Goal: Contribute content

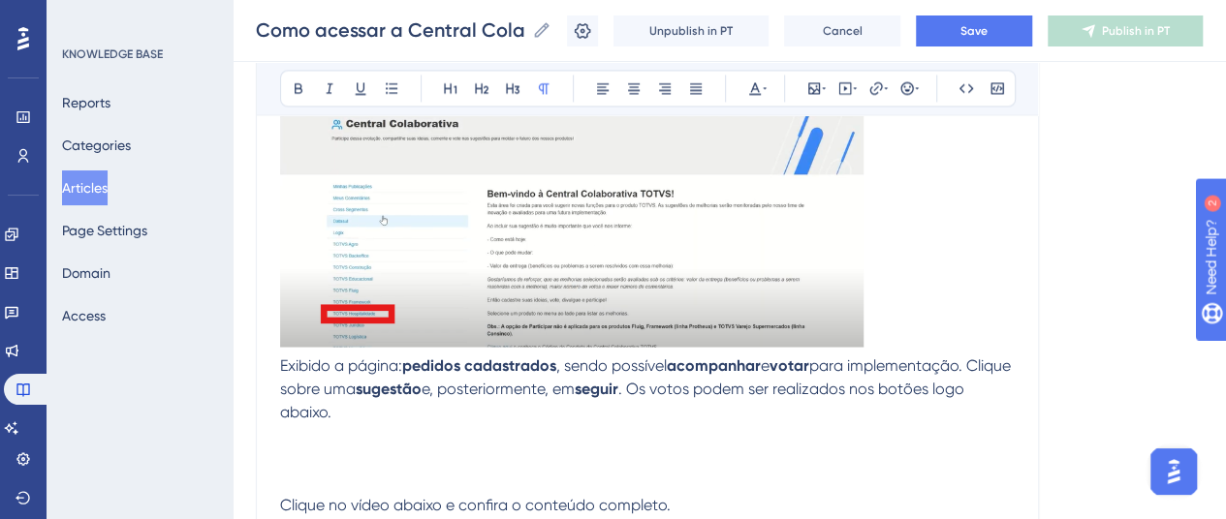
scroll to position [1644, 0]
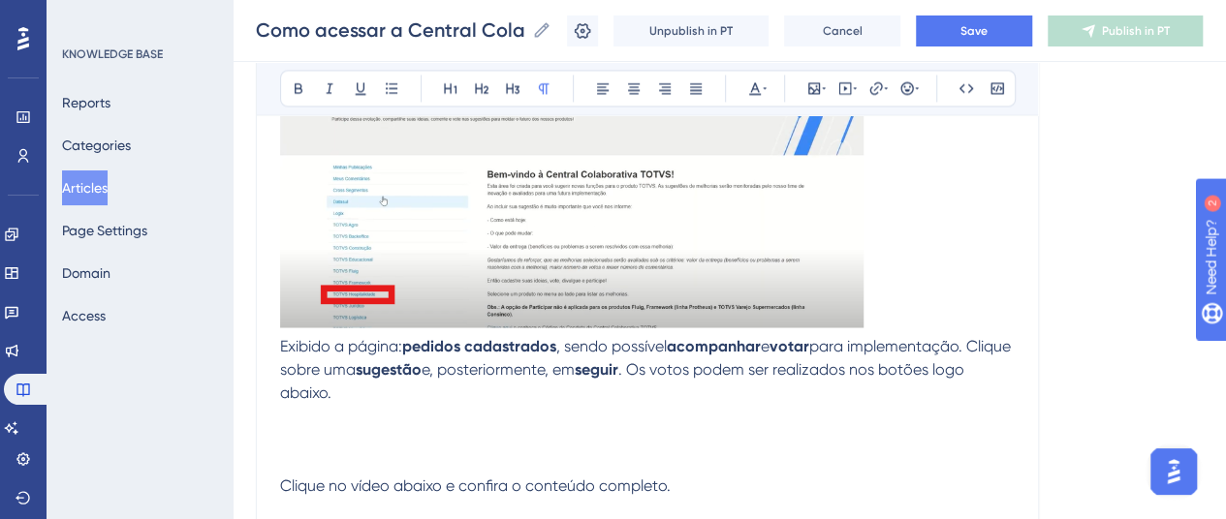
click at [880, 319] on p at bounding box center [647, 213] width 735 height 241
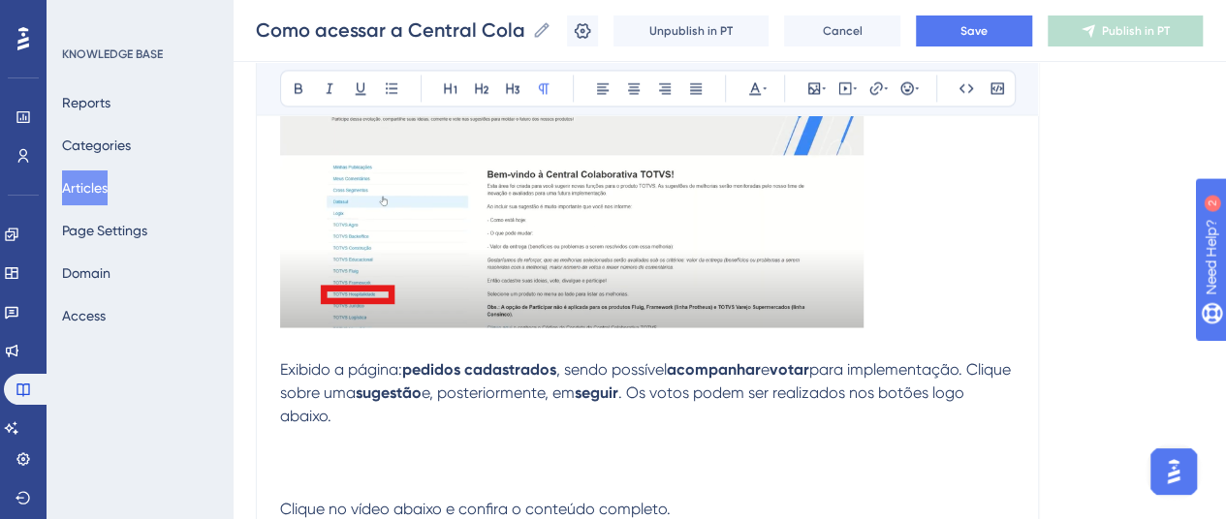
click at [421, 423] on p "Exibido a página: pedidos cadastrados , sendo possível acompanhar e votar para …" at bounding box center [647, 393] width 735 height 70
click at [948, 38] on button "Save" at bounding box center [974, 31] width 116 height 31
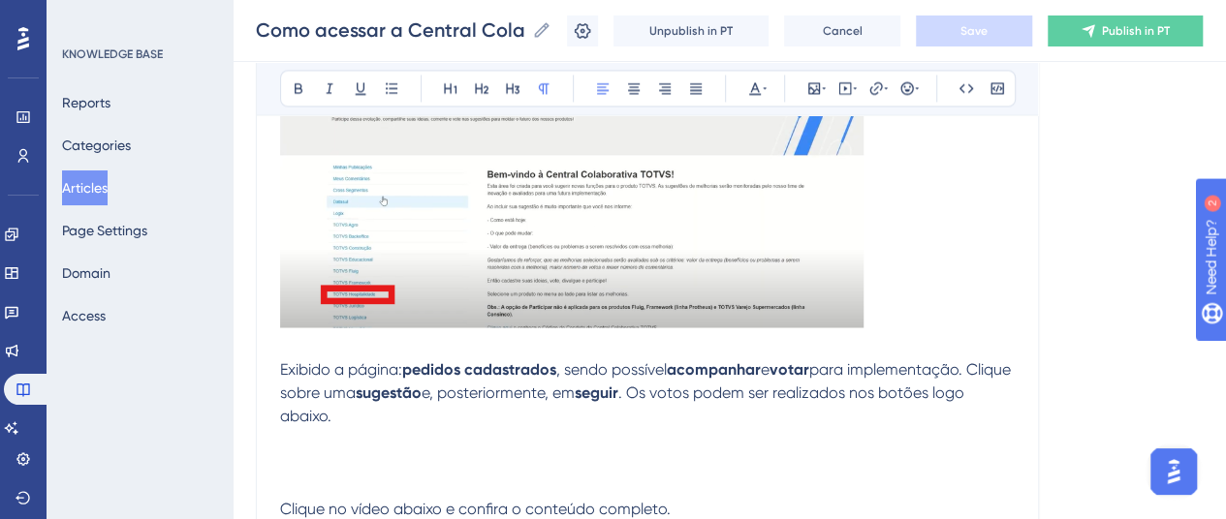
click at [286, 445] on p at bounding box center [647, 438] width 735 height 23
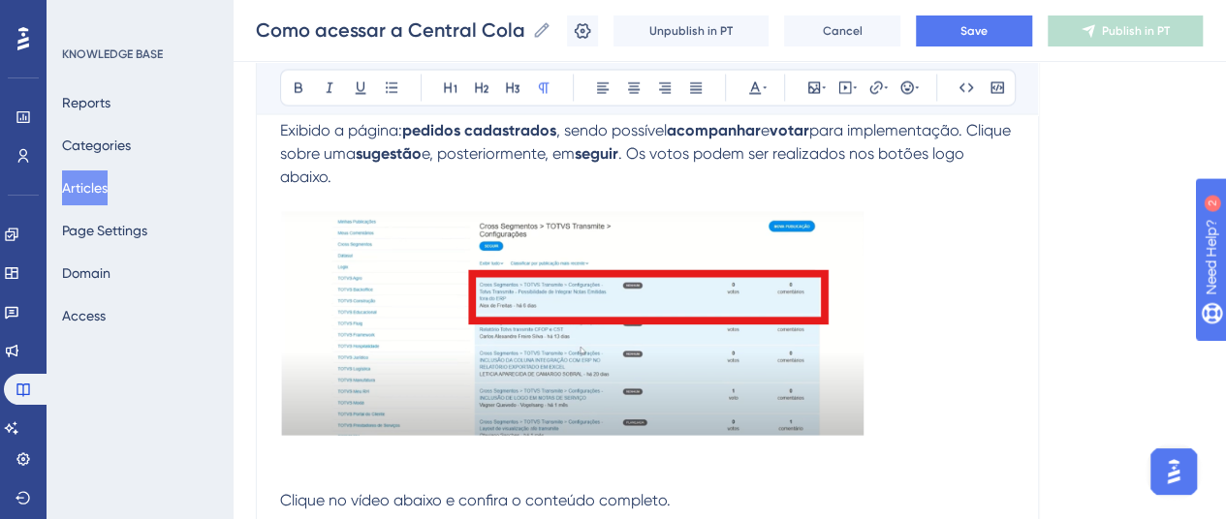
scroll to position [1837, 0]
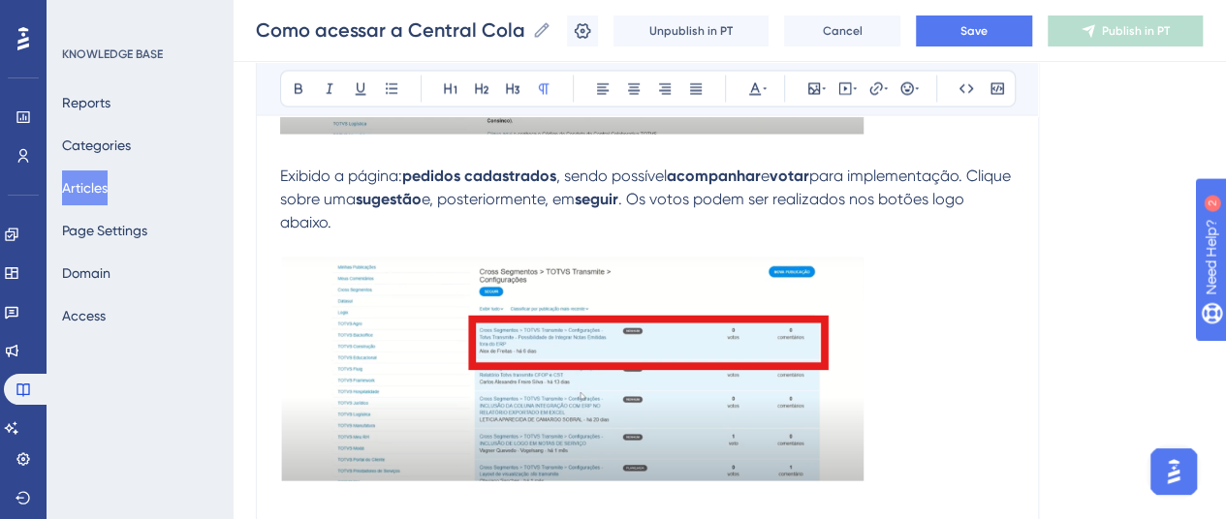
click at [370, 221] on p "Exibido a página: pedidos cadastrados , sendo possível acompanhar e votar para …" at bounding box center [647, 199] width 735 height 70
click at [894, 461] on p at bounding box center [647, 372] width 735 height 231
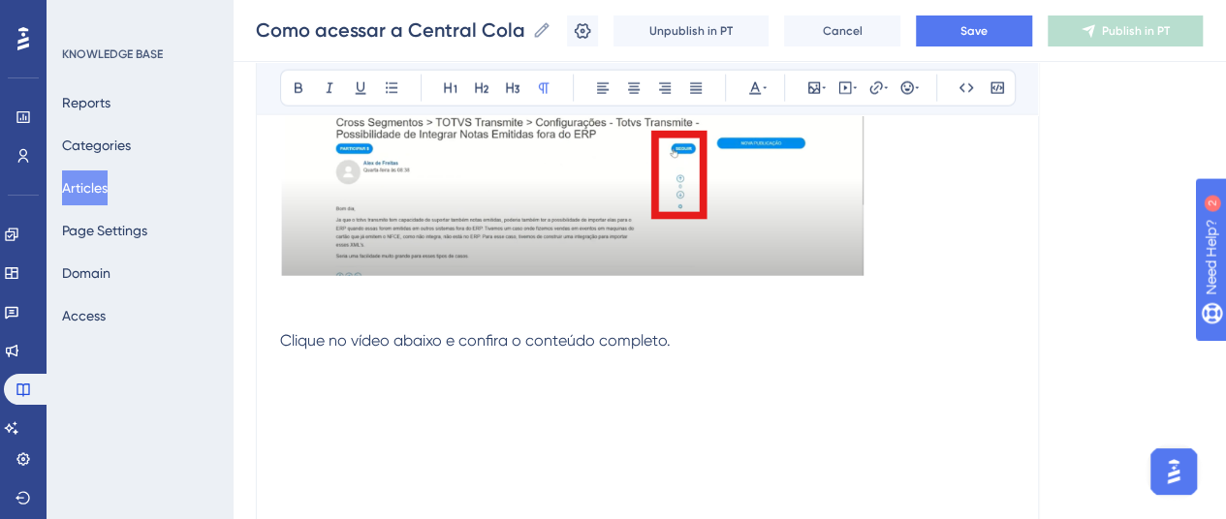
scroll to position [2322, 0]
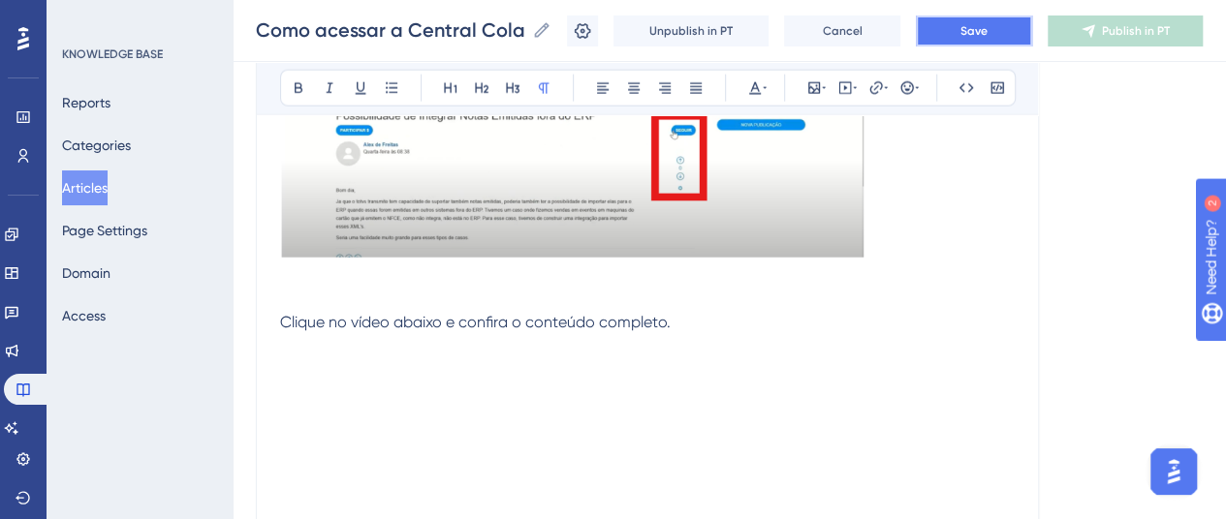
click at [961, 29] on button "Save" at bounding box center [974, 31] width 116 height 31
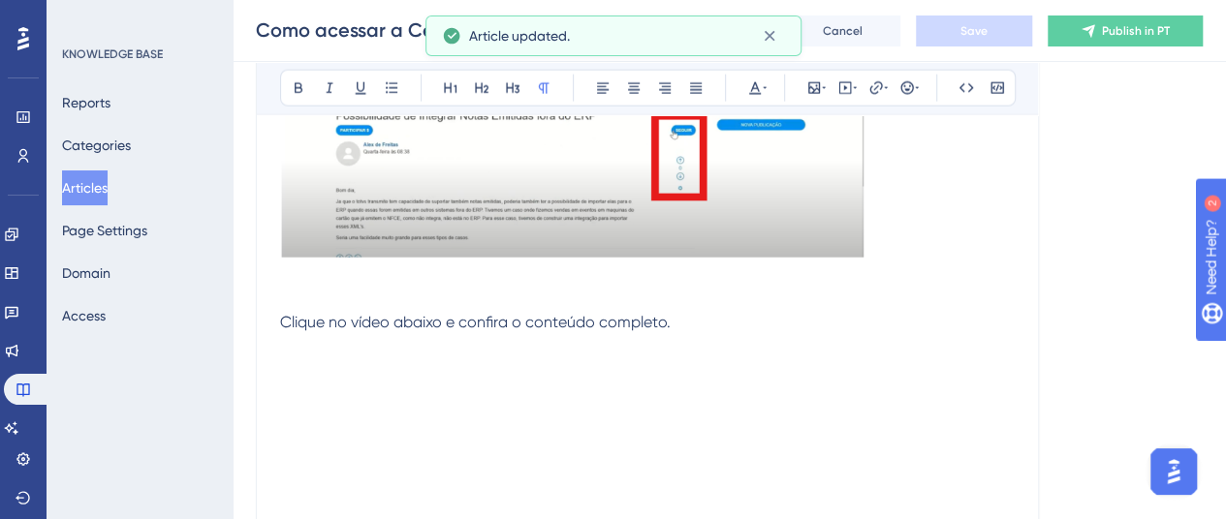
click at [895, 258] on p at bounding box center [647, 134] width 735 height 263
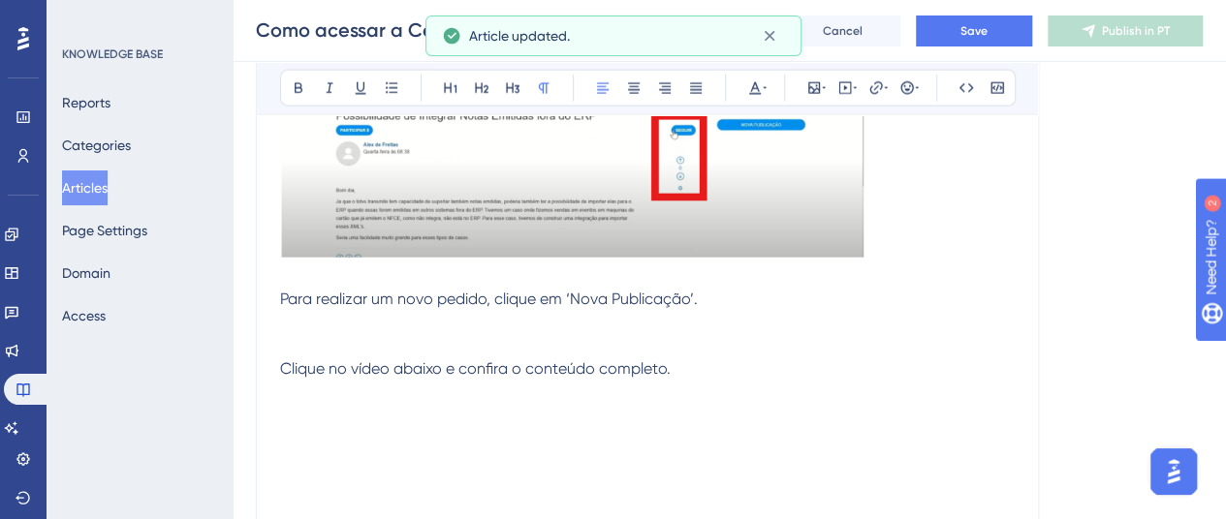
click at [569, 295] on span "Para realizar um novo pedido, clique em ‘Nova Publicação’." at bounding box center [489, 299] width 418 height 18
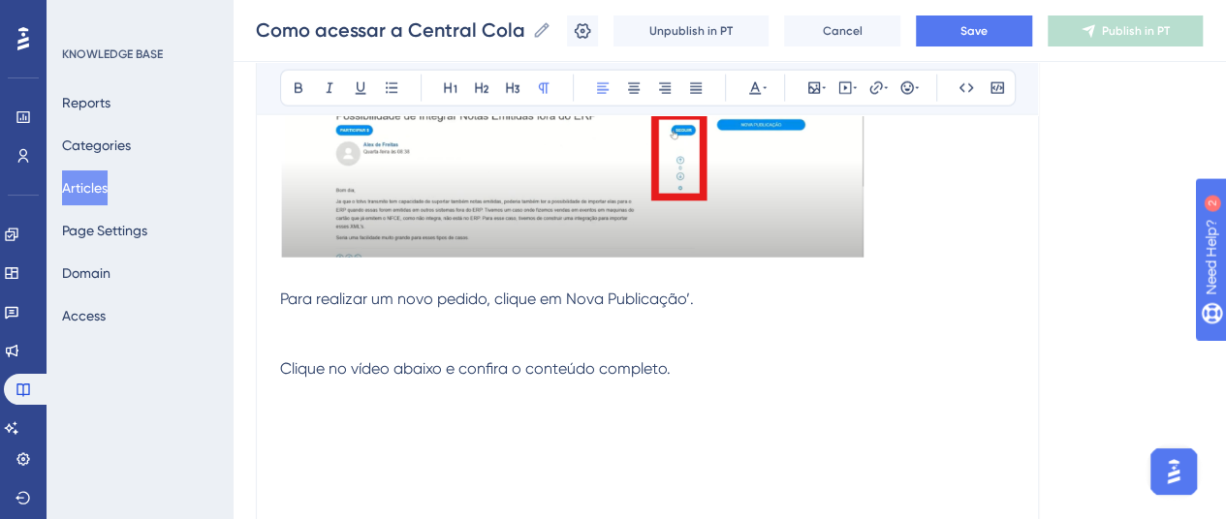
click at [687, 298] on span "Para realizar um novo pedido, clique em Nova Publicação’." at bounding box center [487, 299] width 414 height 18
drag, startPoint x: 688, startPoint y: 292, endPoint x: 573, endPoint y: 299, distance: 115.6
click at [573, 299] on span "Para realizar um novo pedido, clique em Nova Publicação." at bounding box center [485, 299] width 410 height 18
click at [572, 296] on span "Para realizar um novo pedido, clique em Nova Publicação." at bounding box center [485, 299] width 410 height 18
drag, startPoint x: 564, startPoint y: 298, endPoint x: 682, endPoint y: 295, distance: 118.3
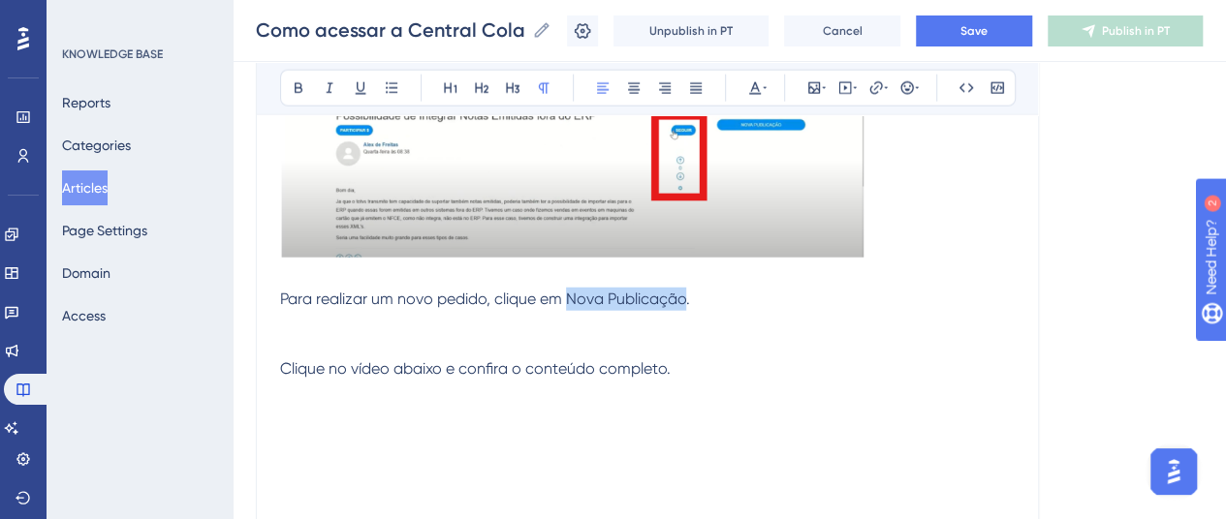
click at [682, 295] on span "Para realizar um novo pedido, clique em Nova Publicação." at bounding box center [485, 299] width 410 height 18
click at [305, 88] on button at bounding box center [298, 88] width 27 height 27
click at [1004, 38] on button "Save" at bounding box center [974, 31] width 116 height 31
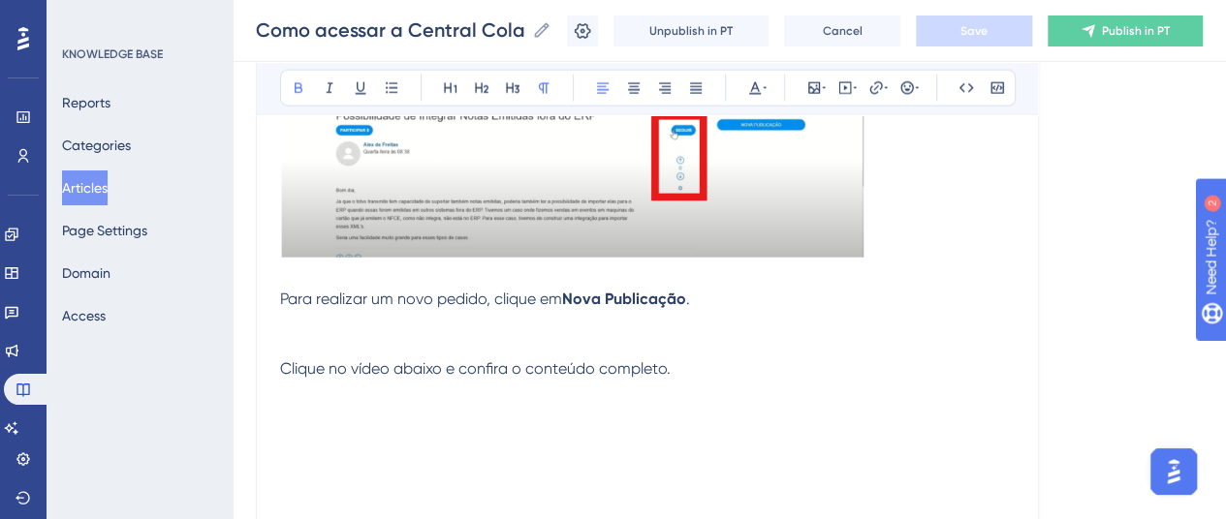
click at [720, 305] on p "Para realizar um novo pedido, clique em Nova Publicação ." at bounding box center [647, 299] width 735 height 23
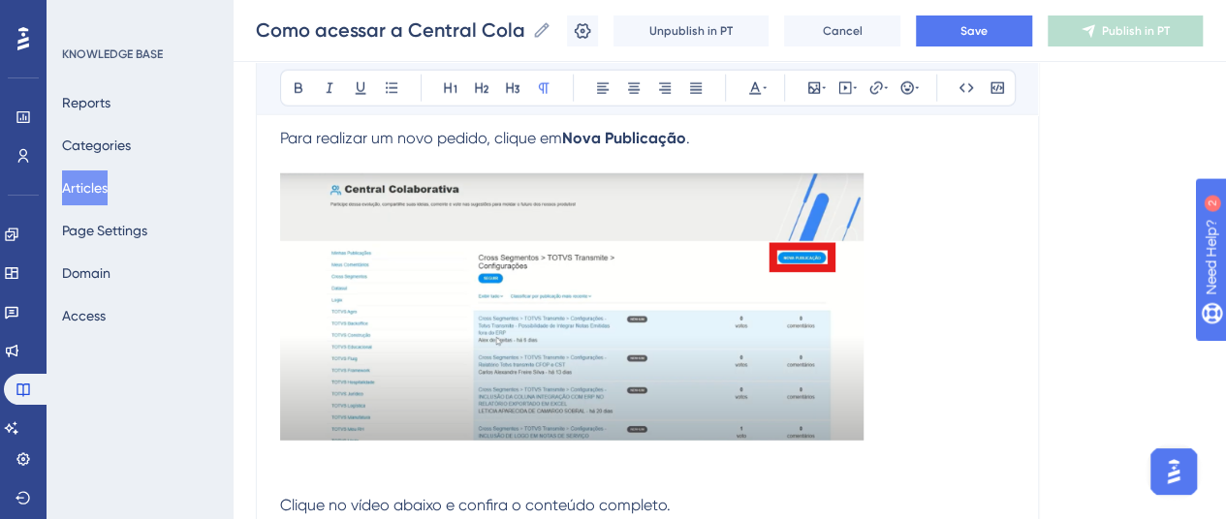
scroll to position [2710, 0]
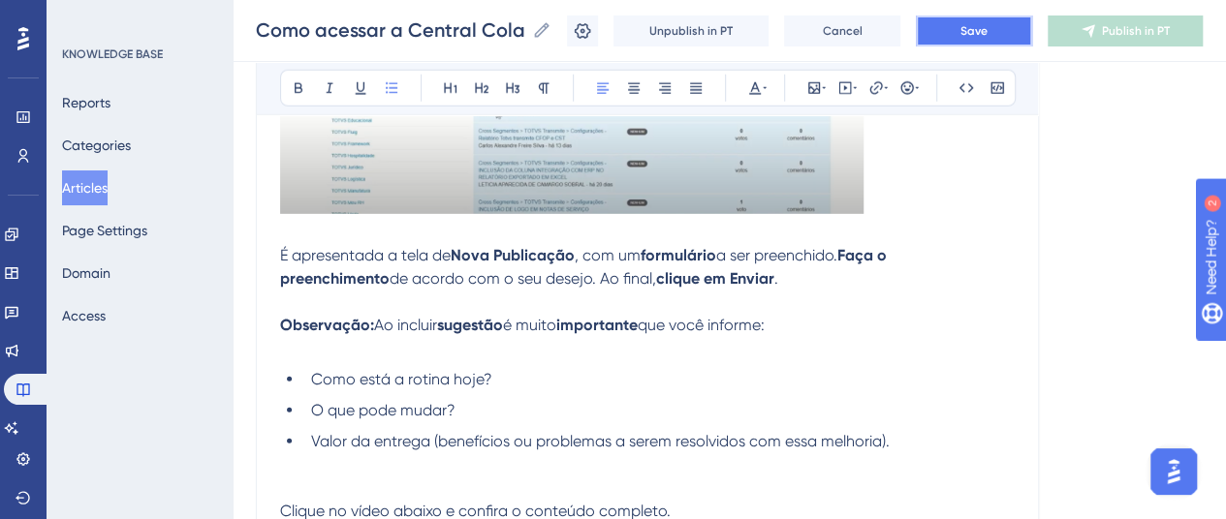
click at [959, 26] on button "Save" at bounding box center [974, 31] width 116 height 31
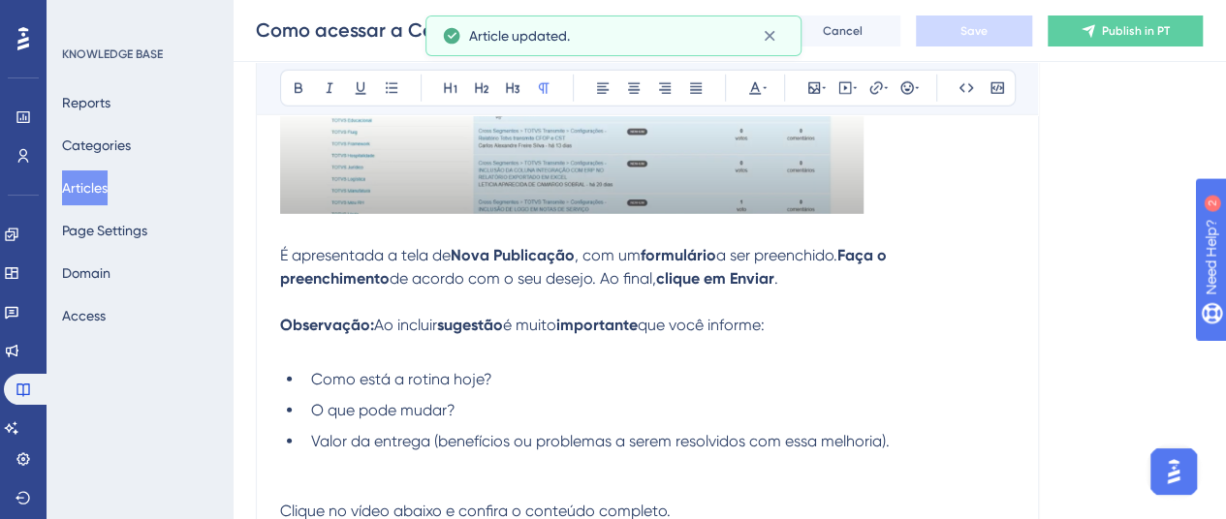
click at [351, 342] on p at bounding box center [647, 348] width 735 height 23
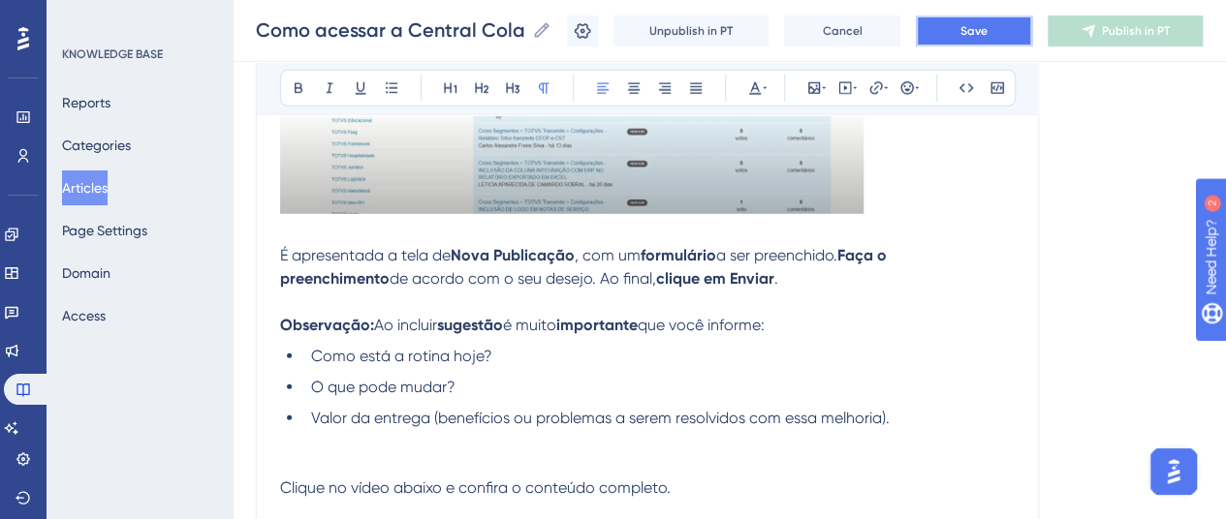
click at [973, 30] on button "Save" at bounding box center [974, 31] width 116 height 31
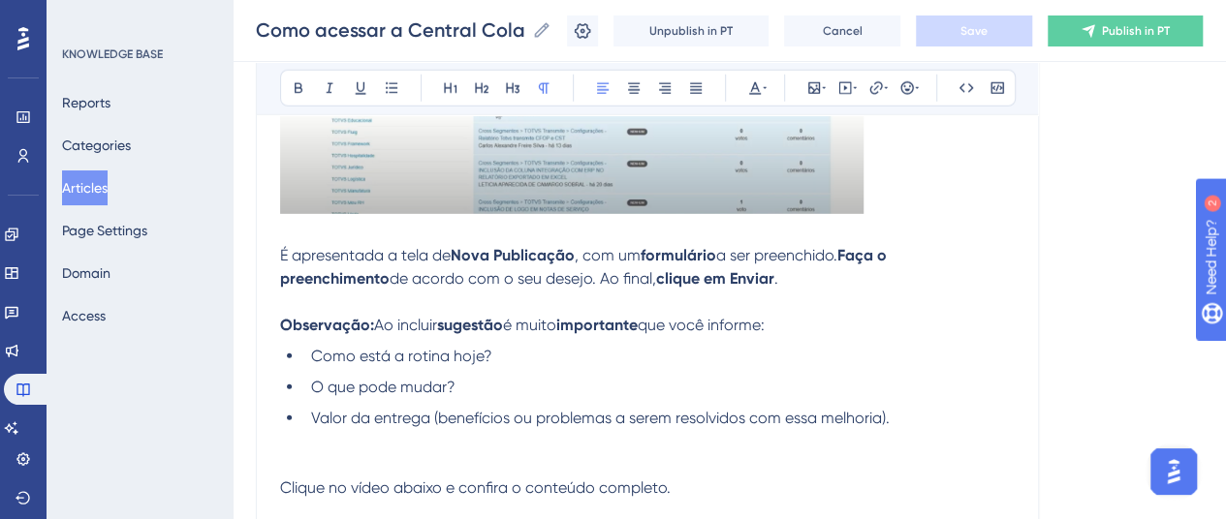
click at [927, 430] on p at bounding box center [647, 441] width 735 height 23
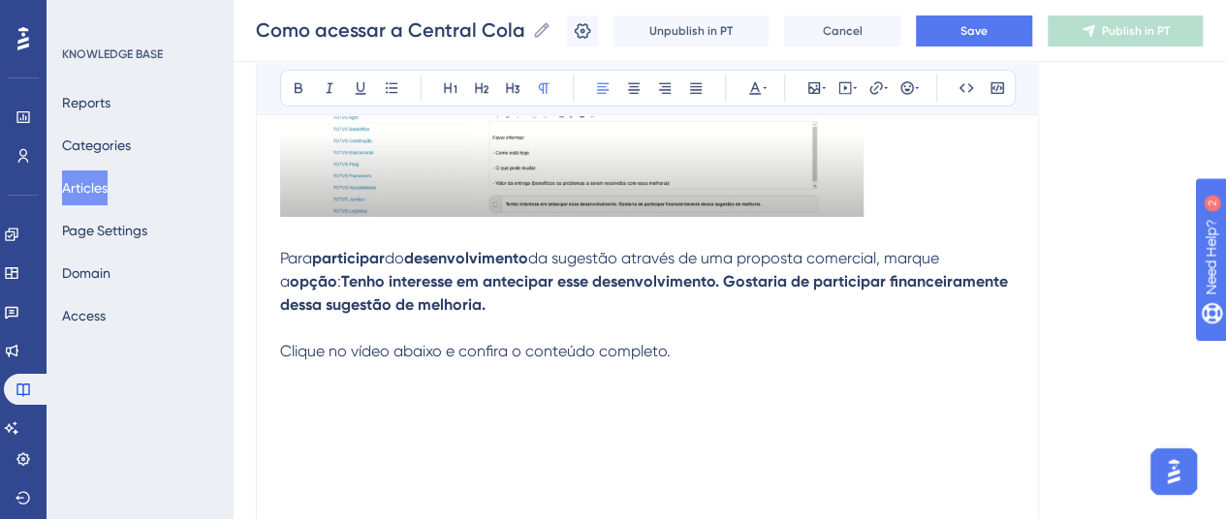
scroll to position [3194, 0]
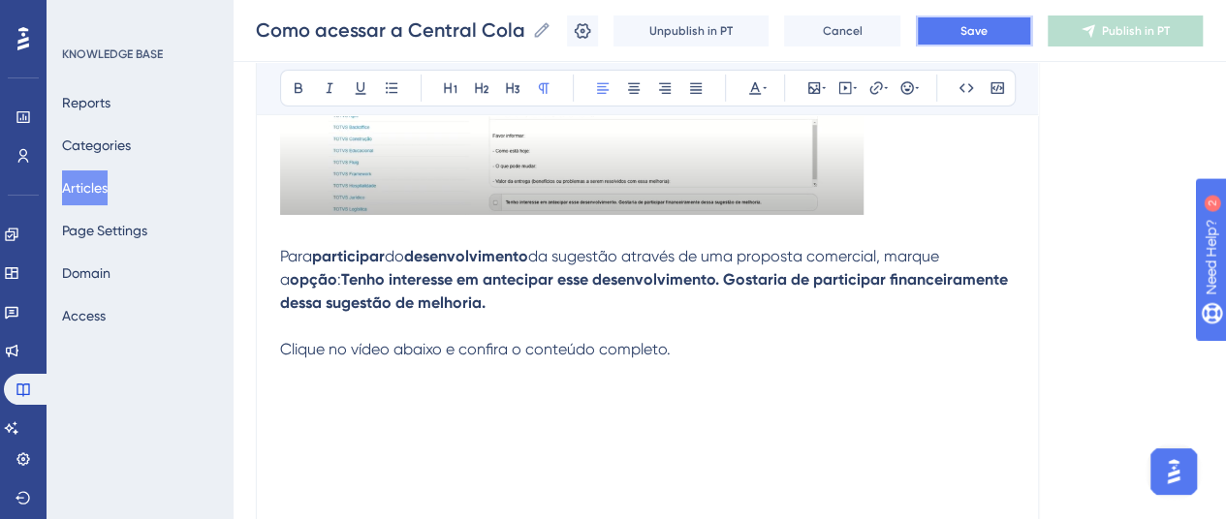
click at [953, 32] on button "Save" at bounding box center [974, 31] width 116 height 31
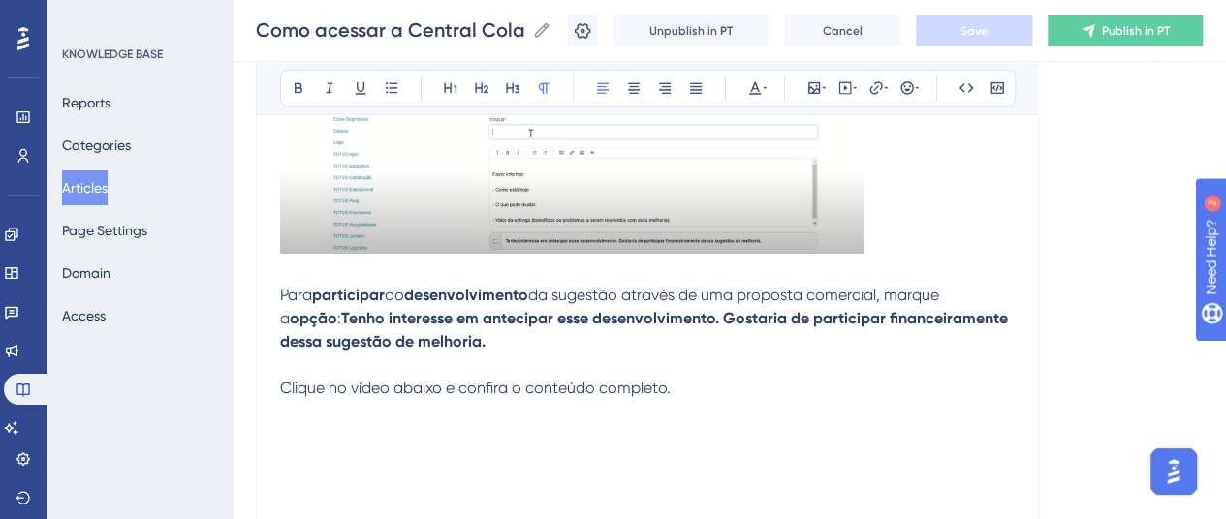
scroll to position [3105, 0]
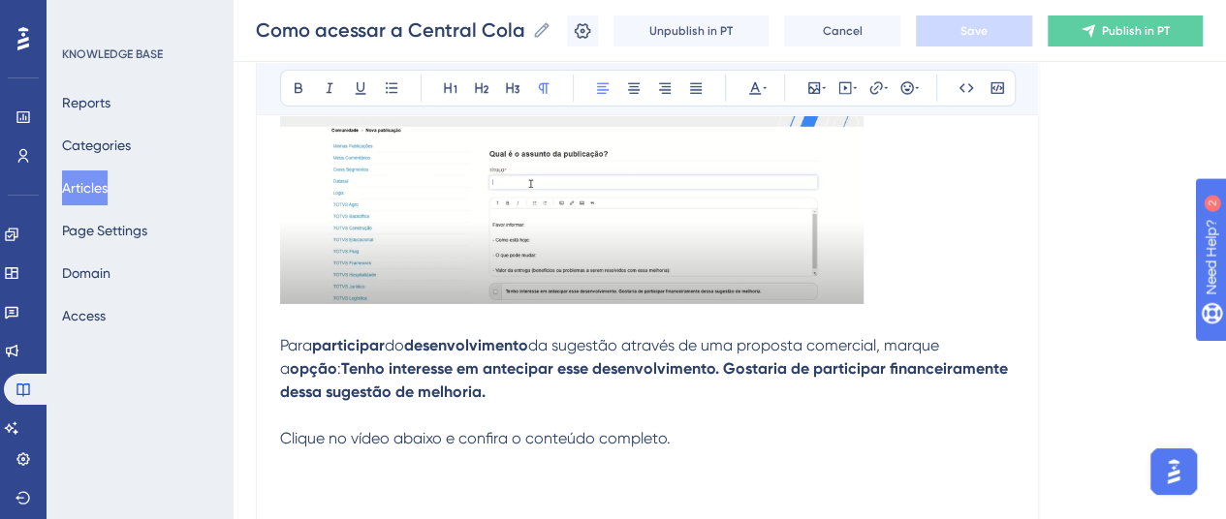
click at [496, 392] on p "Para participar do desenvolvimento da sugestão através de uma proposta comercia…" at bounding box center [647, 369] width 735 height 70
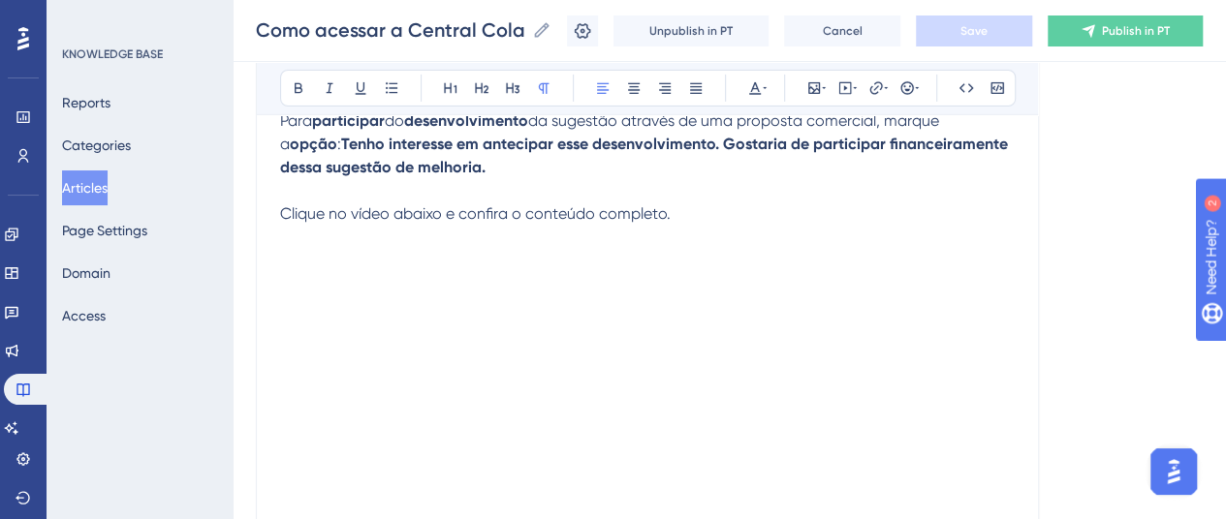
scroll to position [3299, 0]
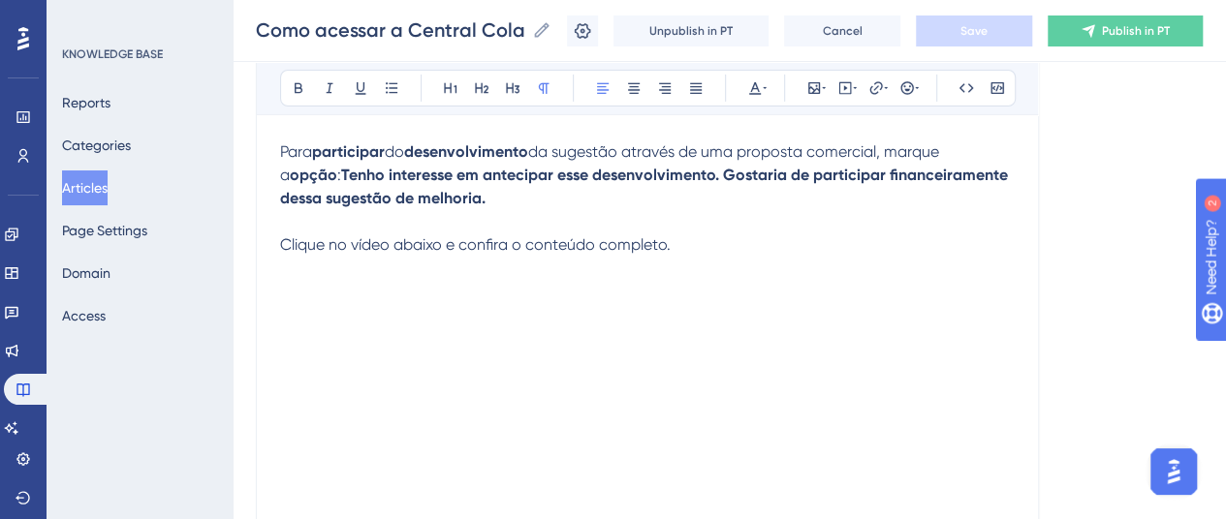
click at [671, 247] on p "Clique no vídeo abaixo e confira o conteúdo completo." at bounding box center [647, 257] width 735 height 47
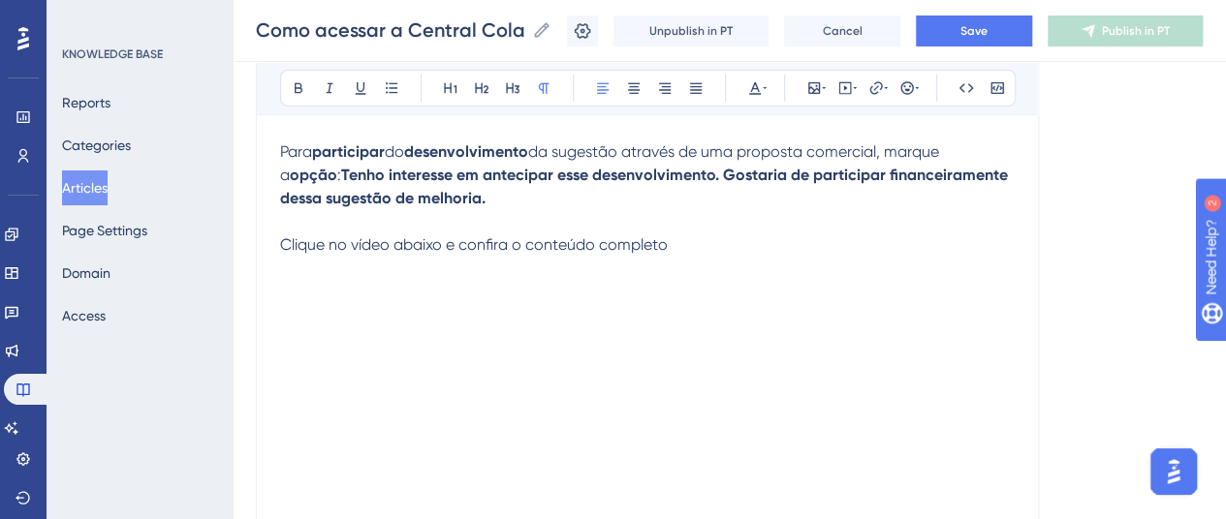
click at [286, 244] on span "Clique no vídeo abaixo e confira o conteúdo completo" at bounding box center [474, 244] width 388 height 18
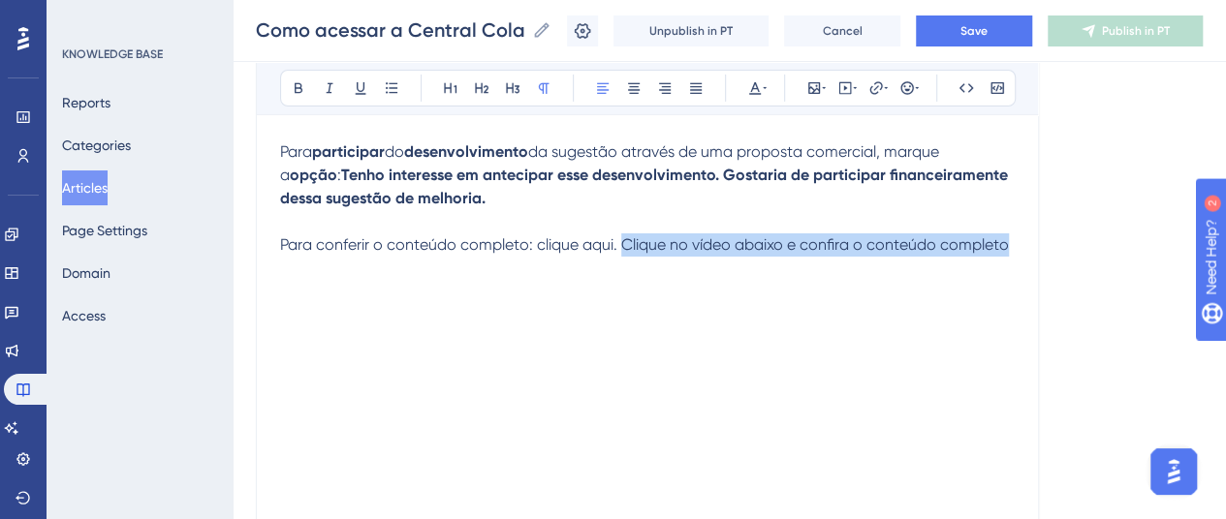
drag, startPoint x: 1004, startPoint y: 245, endPoint x: 623, endPoint y: 232, distance: 381.1
click at [623, 234] on p "Para conferir o conteúdo completo: clique aqui. Clique no vídeo abaixo e confir…" at bounding box center [647, 257] width 735 height 47
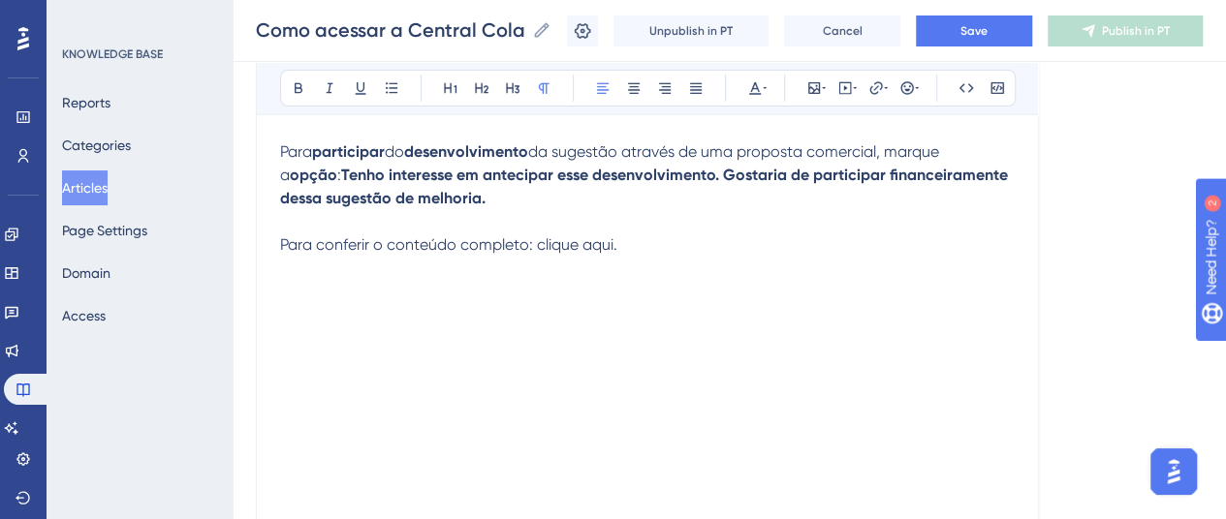
click at [615, 240] on span "Para conferir o conteúdo completo: clique aqui." at bounding box center [448, 244] width 337 height 18
drag, startPoint x: 611, startPoint y: 236, endPoint x: 534, endPoint y: 239, distance: 77.6
click at [534, 239] on span "Para conferir o conteúdo completo: clique aqui e assista o vídeo." at bounding box center [508, 244] width 457 height 18
click at [971, 87] on icon at bounding box center [966, 87] width 15 height 9
click at [963, 83] on icon at bounding box center [966, 88] width 16 height 16
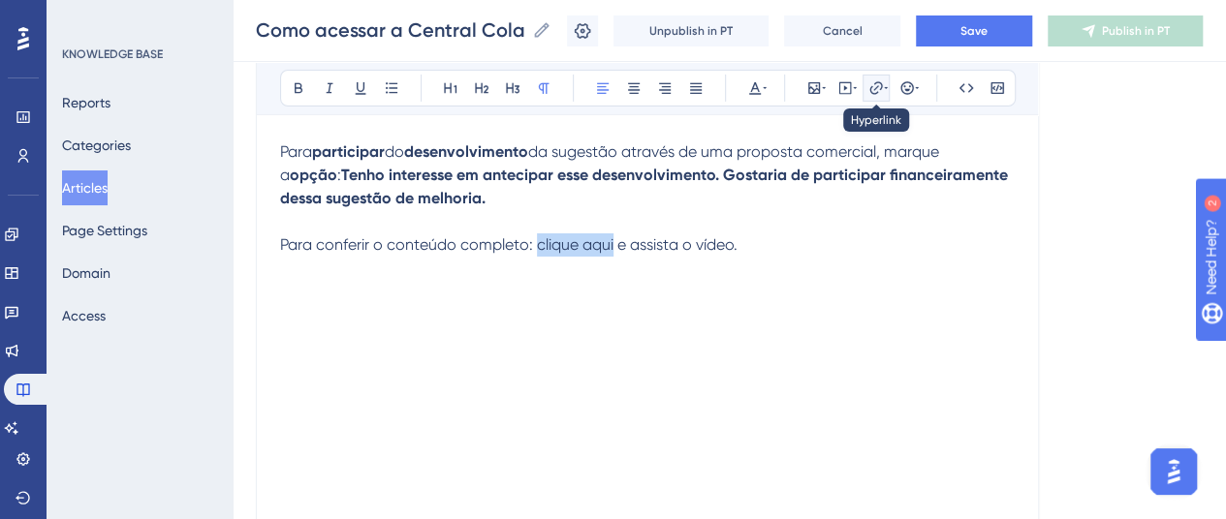
click at [876, 80] on icon at bounding box center [876, 88] width 16 height 16
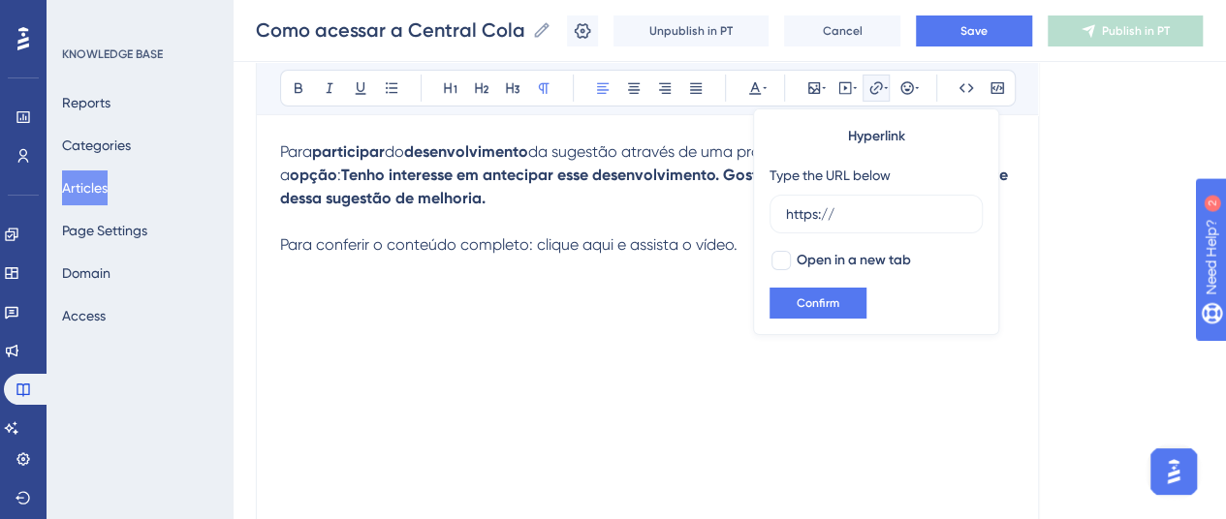
drag, startPoint x: 848, startPoint y: 211, endPoint x: 752, endPoint y: 216, distance: 96.1
click at [753, 216] on div "Hyperlink Type the URL below https:// Open in a new tab Confirm" at bounding box center [876, 222] width 246 height 227
type input "https://www.youtube.com/watch?v=fic4ePbBFHY"
click at [841, 288] on button "Confirm" at bounding box center [817, 303] width 97 height 31
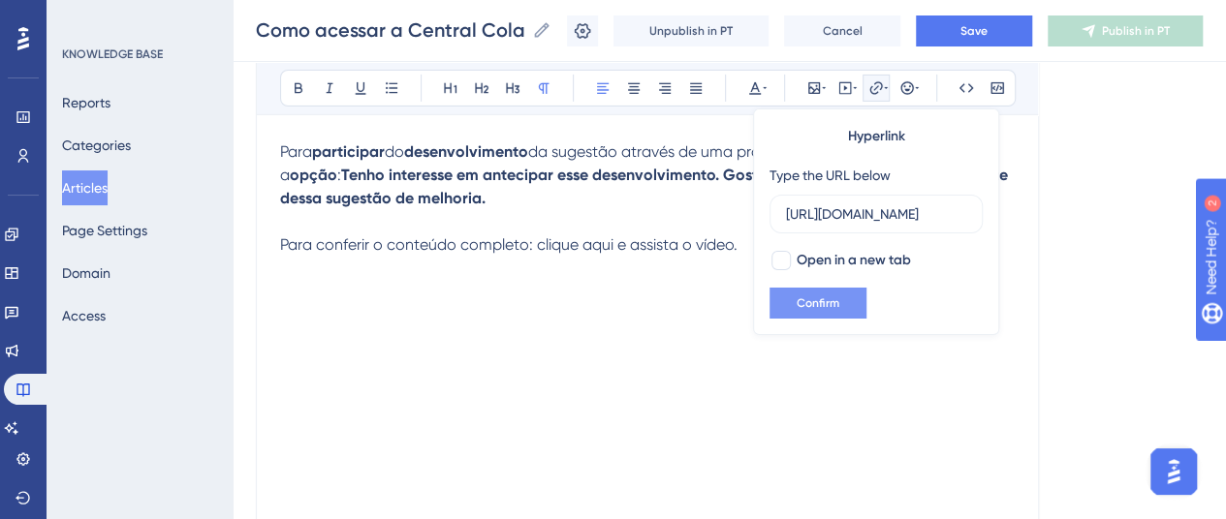
scroll to position [0, 0]
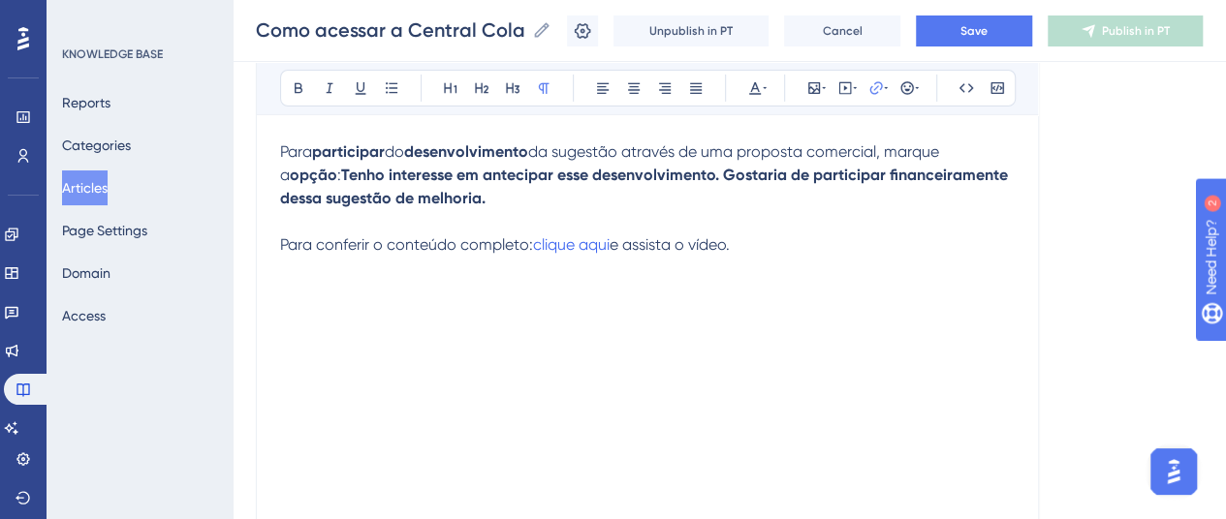
click at [646, 225] on p at bounding box center [647, 221] width 735 height 23
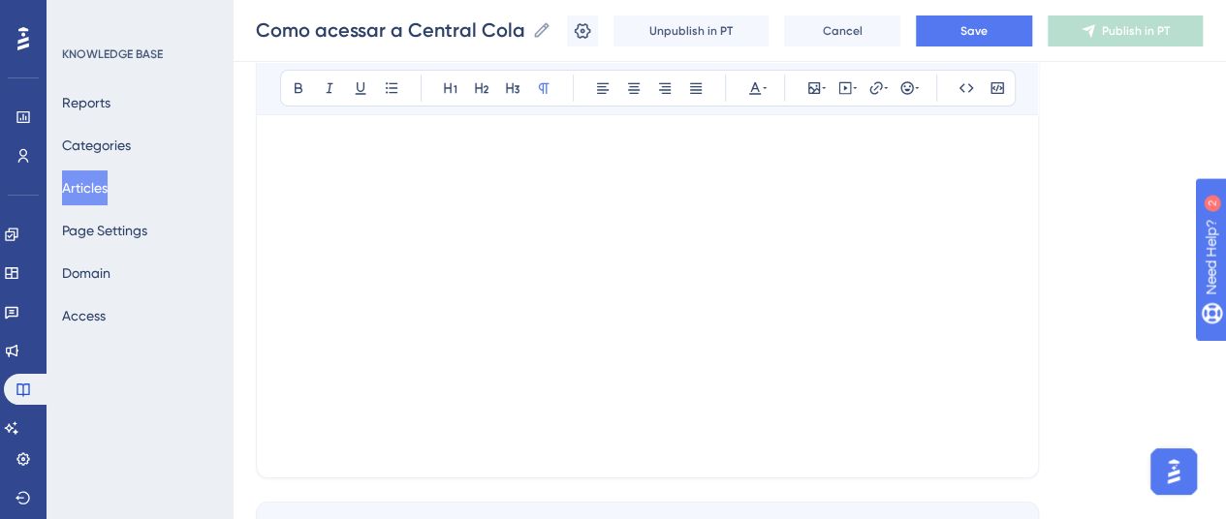
scroll to position [3493, 0]
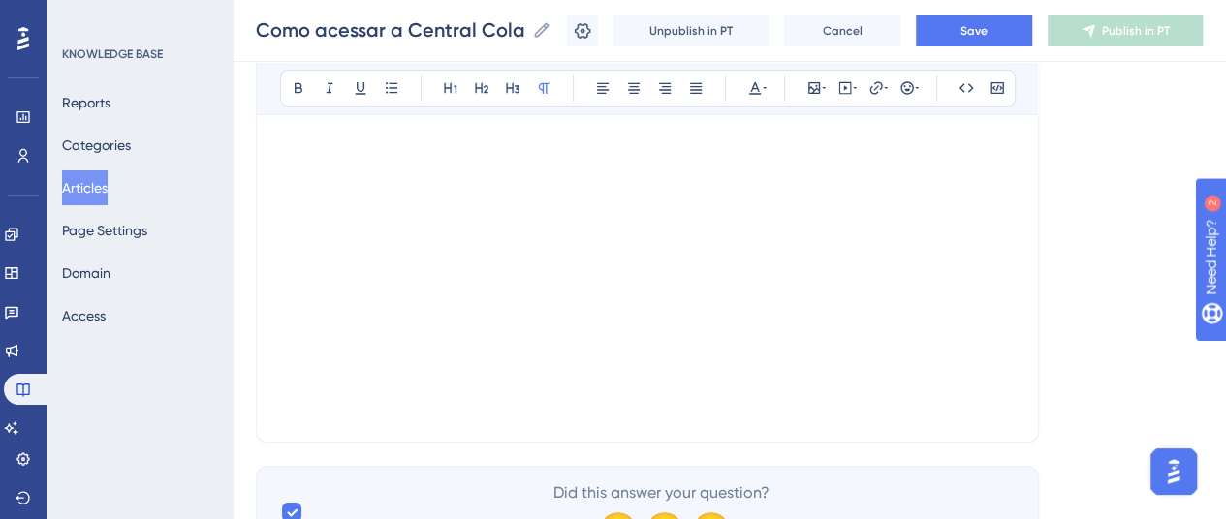
drag, startPoint x: 862, startPoint y: 350, endPoint x: 851, endPoint y: 350, distance: 11.6
click at [862, 350] on div at bounding box center [647, 240] width 735 height 309
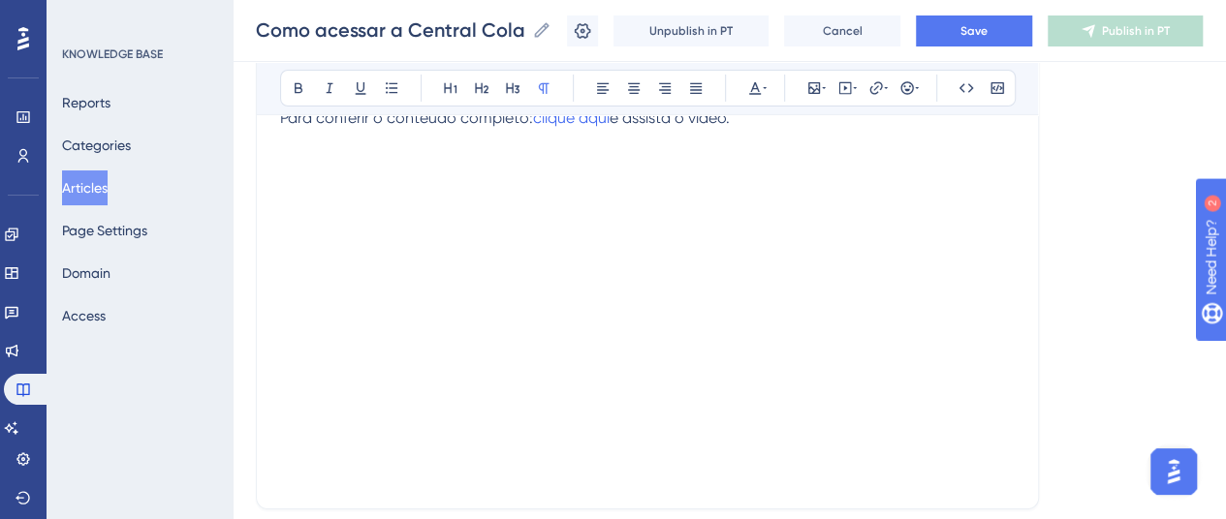
scroll to position [3396, 0]
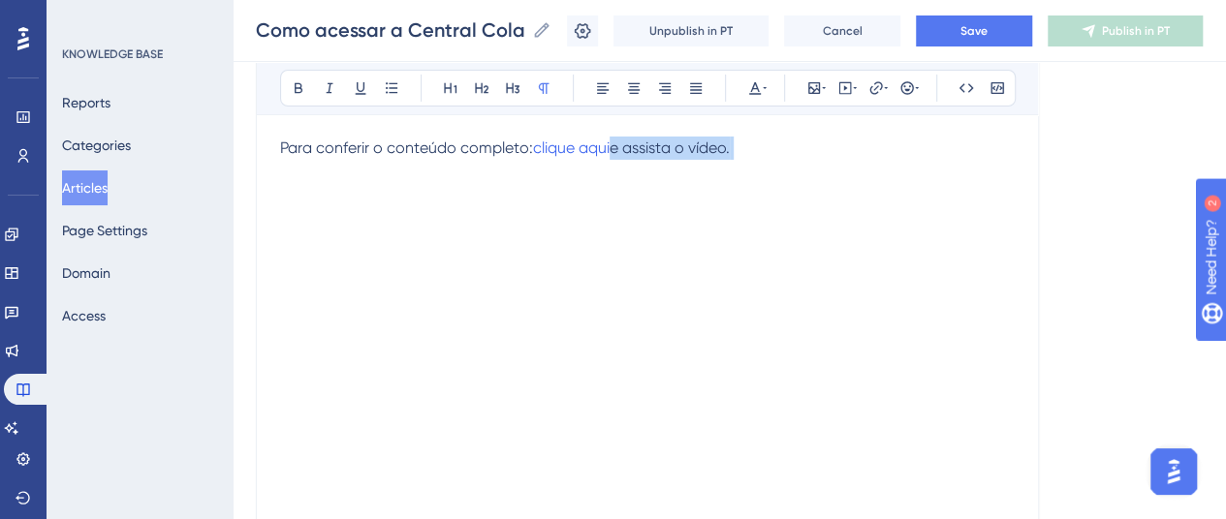
drag, startPoint x: 766, startPoint y: 143, endPoint x: 839, endPoint y: 334, distance: 204.6
click at [850, 385] on div at bounding box center [647, 337] width 735 height 309
click at [846, 475] on div at bounding box center [647, 337] width 735 height 309
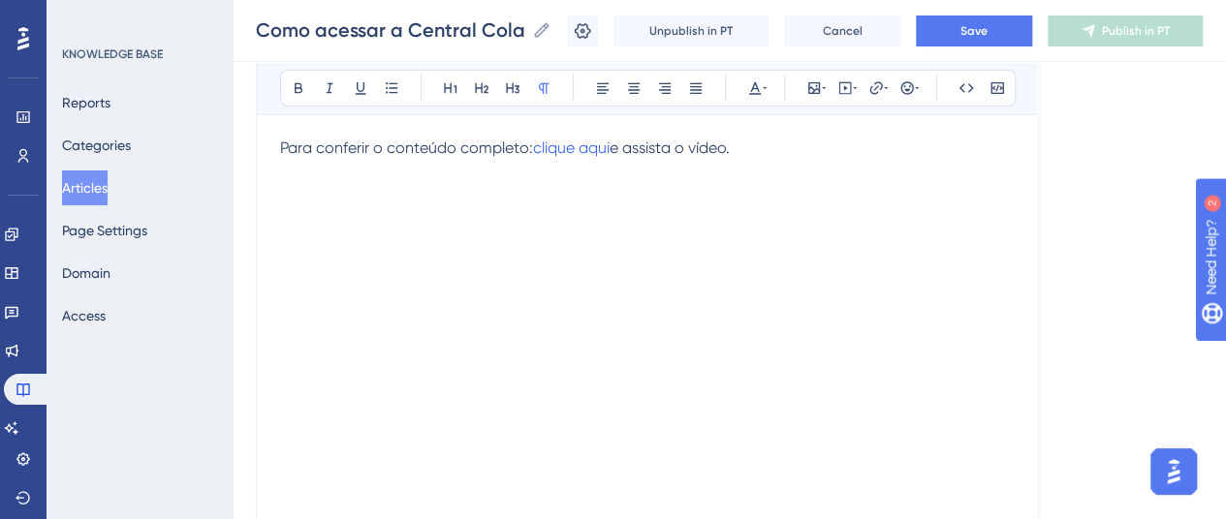
click at [839, 492] on p at bounding box center [647, 503] width 735 height 23
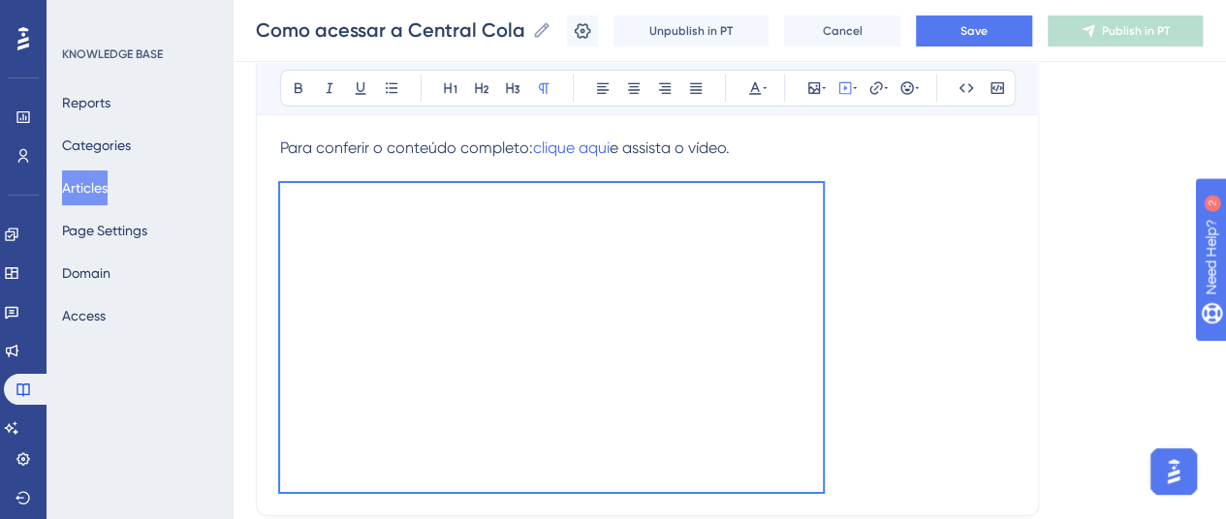
scroll to position [3257, 0]
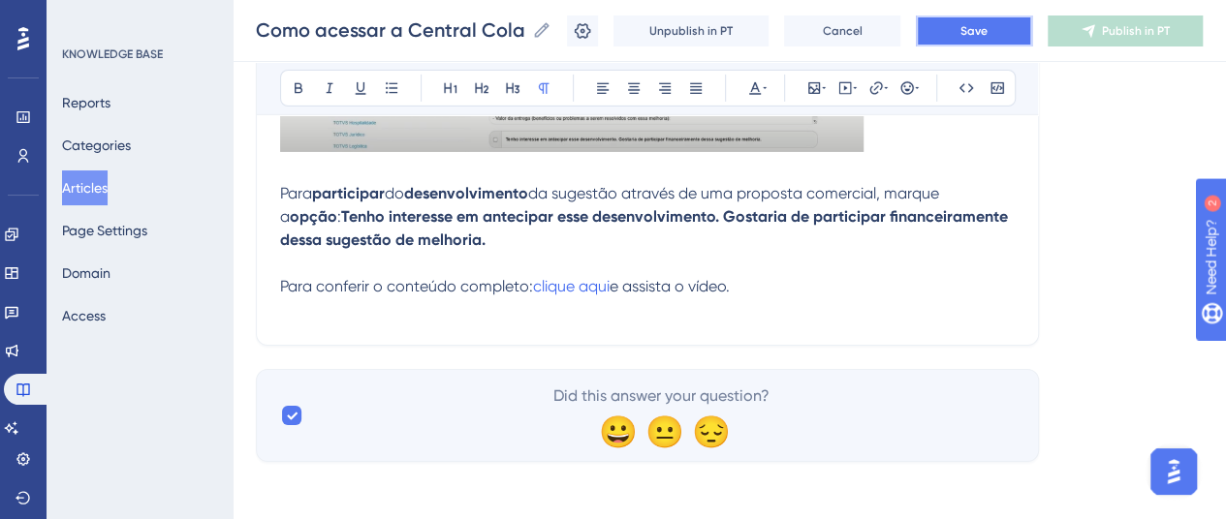
click at [971, 38] on button "Save" at bounding box center [974, 31] width 116 height 31
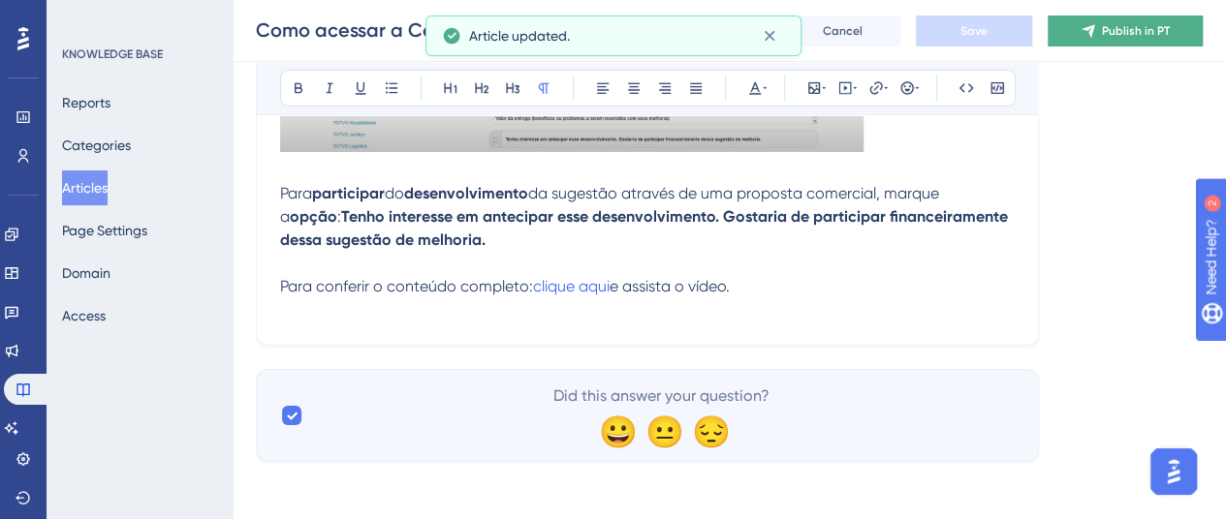
click at [1099, 42] on button "Publish in PT" at bounding box center [1125, 31] width 155 height 31
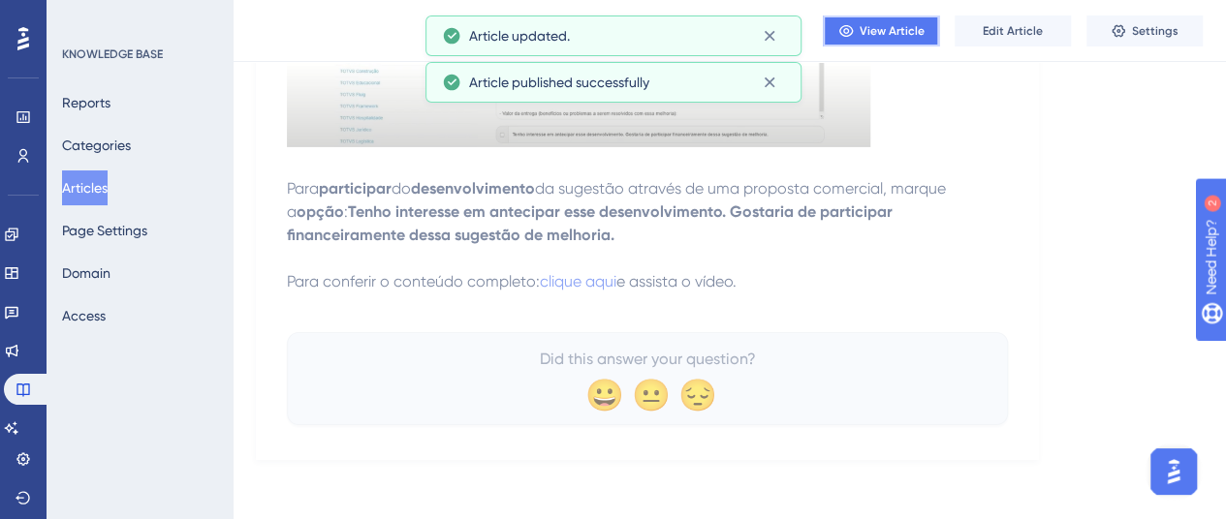
click at [874, 18] on button "View Article" at bounding box center [881, 31] width 116 height 31
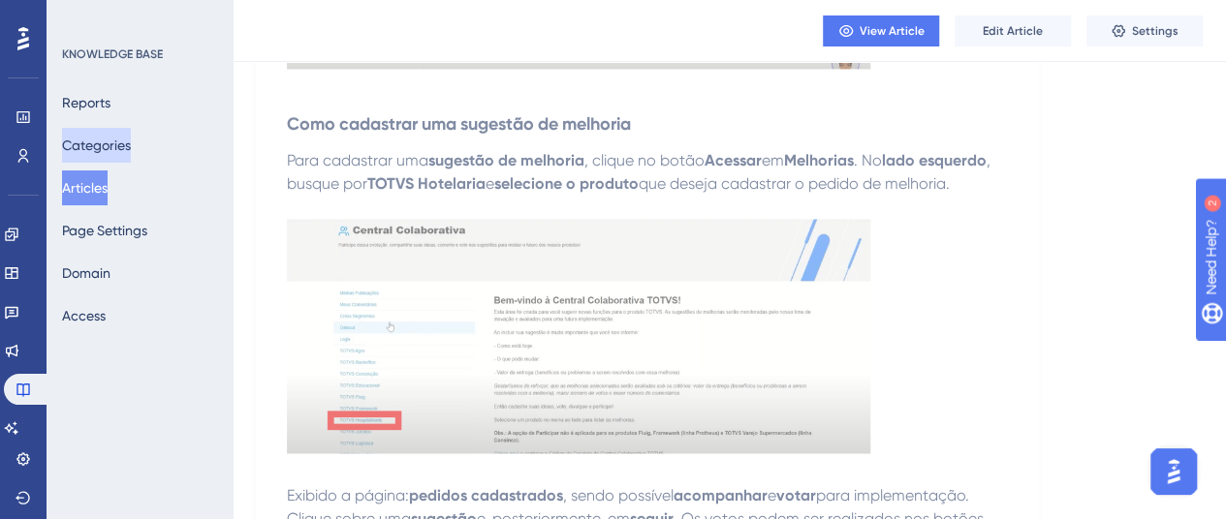
scroll to position [834, 0]
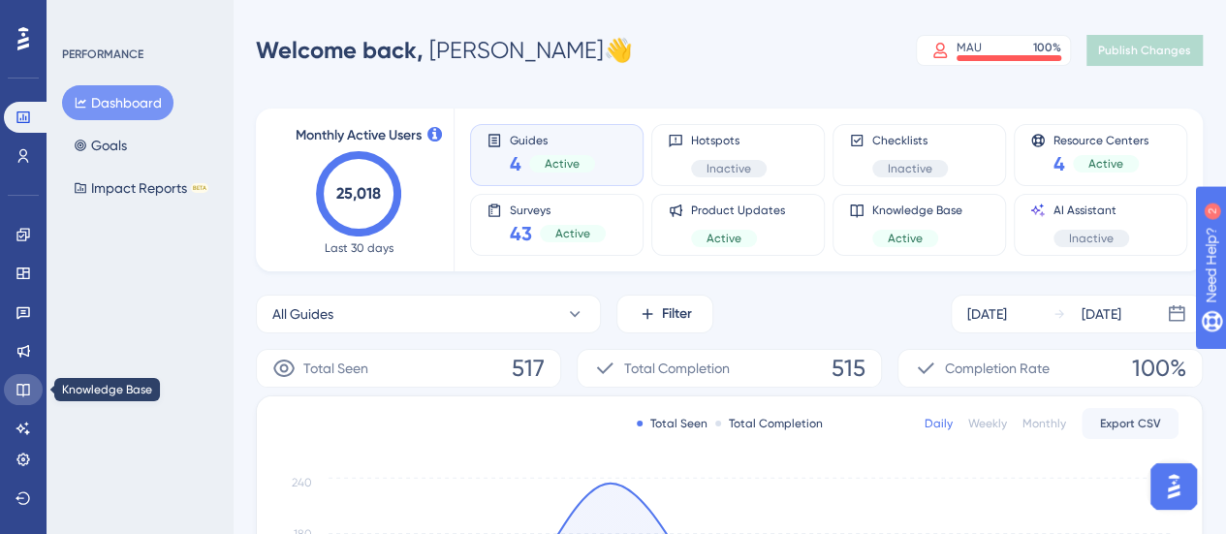
click at [21, 396] on icon at bounding box center [24, 390] width 16 height 16
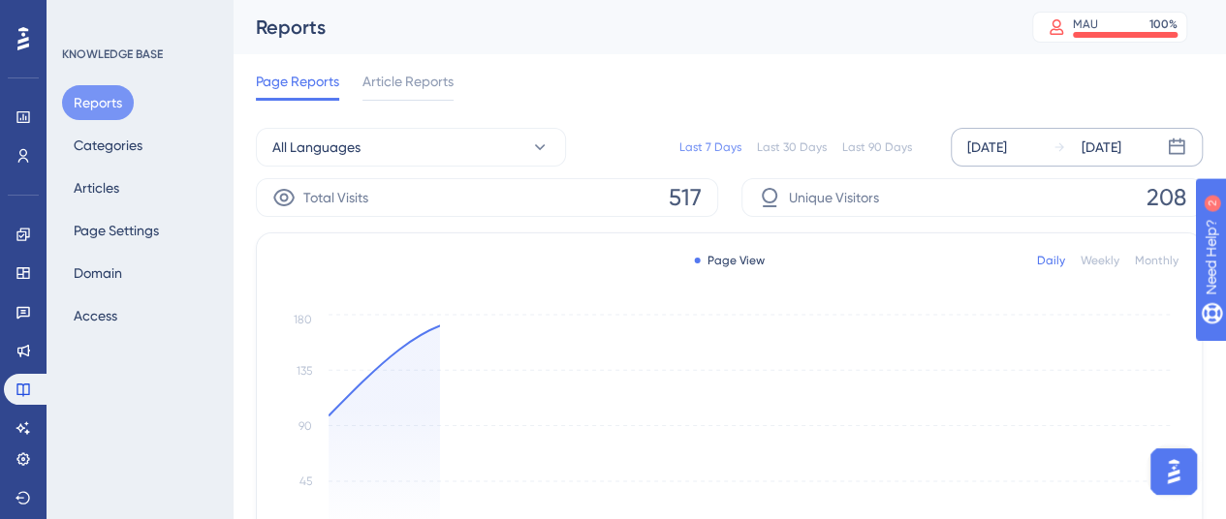
click at [971, 160] on div "[DATE] [DATE]" at bounding box center [1077, 147] width 252 height 39
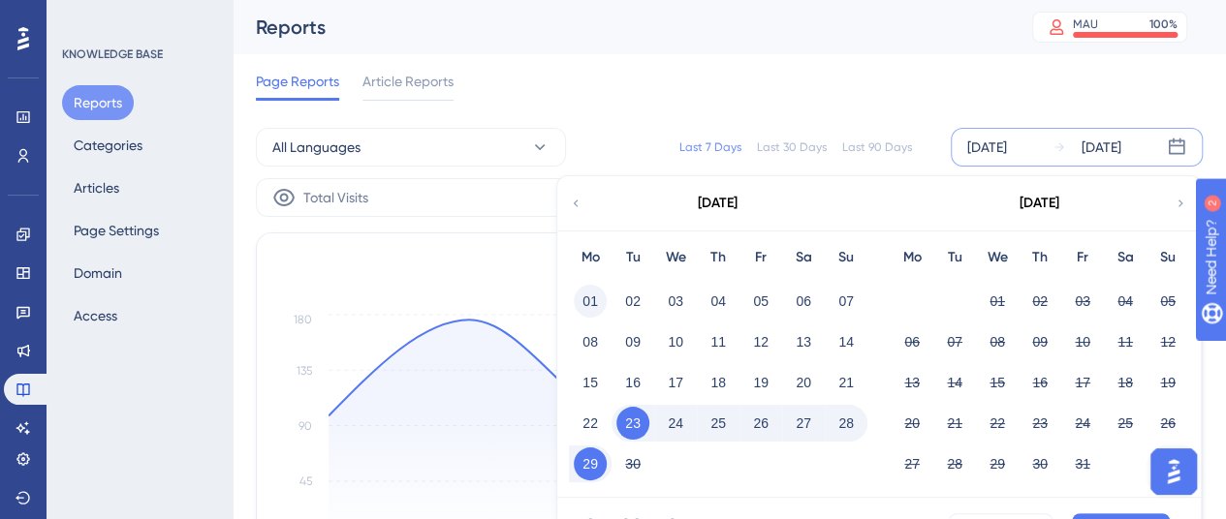
click at [588, 308] on button "01" at bounding box center [590, 301] width 33 height 33
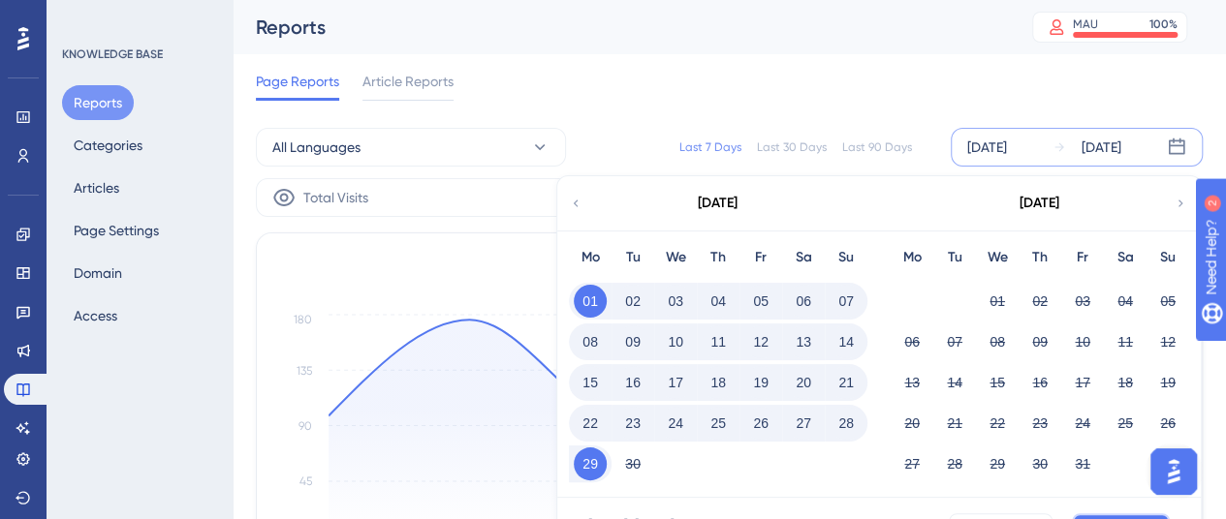
click at [1080, 514] on button "Apply" at bounding box center [1121, 529] width 98 height 31
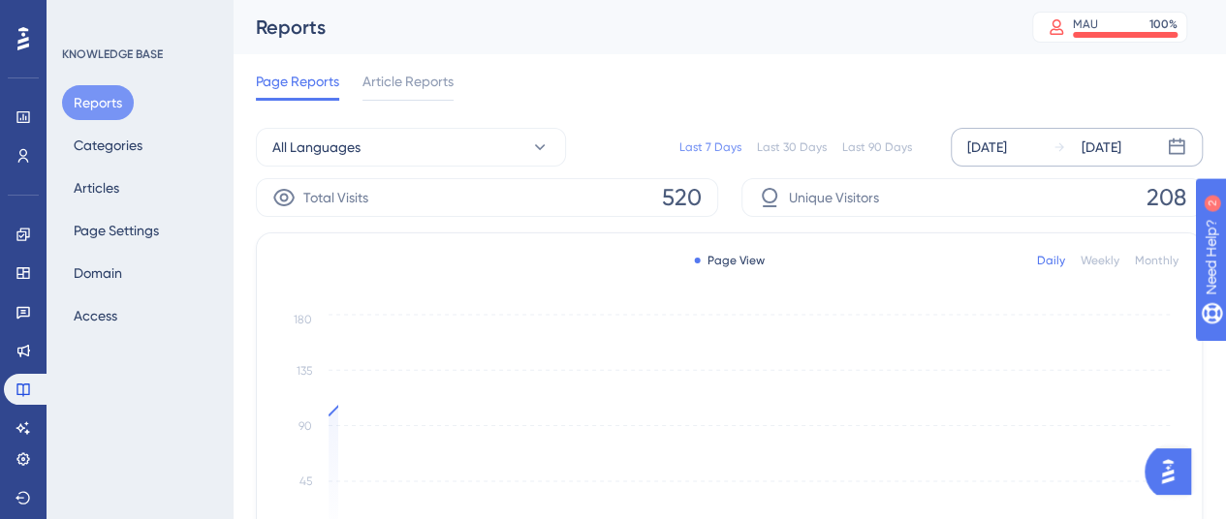
click at [994, 137] on div "Sep 23 2025" at bounding box center [987, 147] width 40 height 23
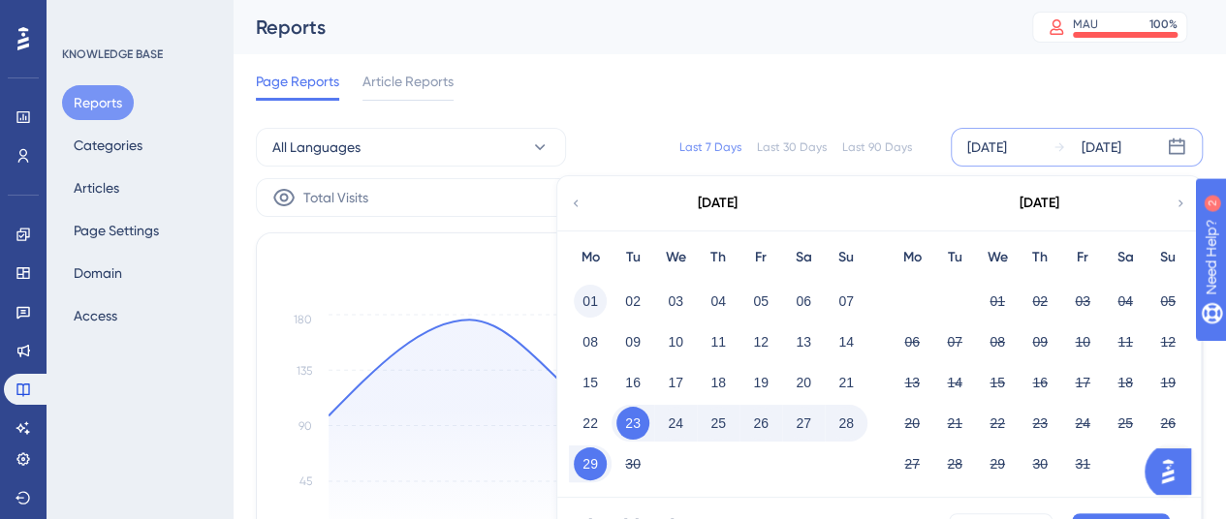
click at [578, 304] on button "01" at bounding box center [590, 301] width 33 height 33
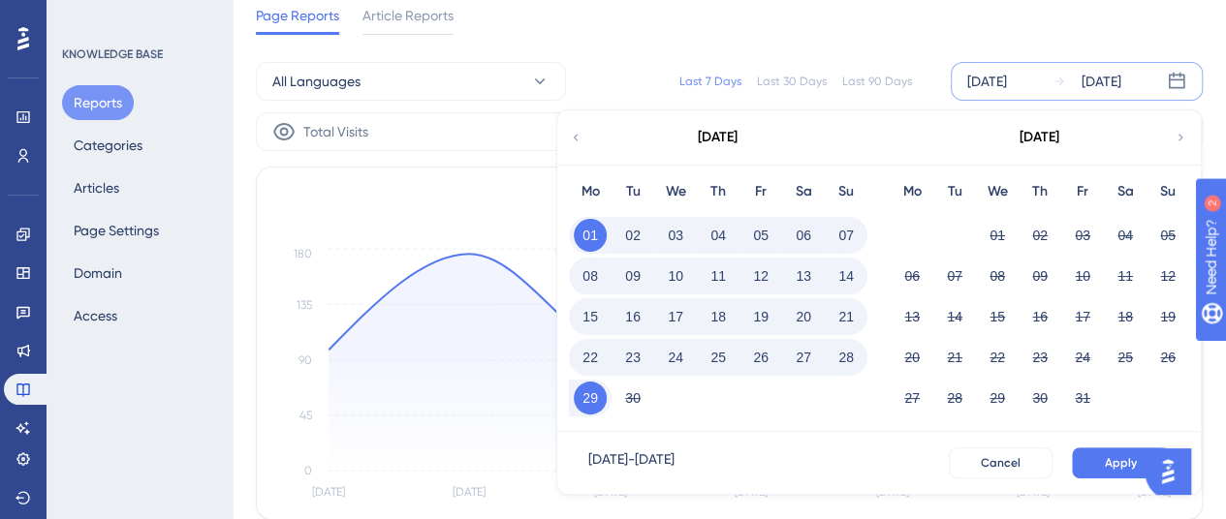
scroll to position [97, 0]
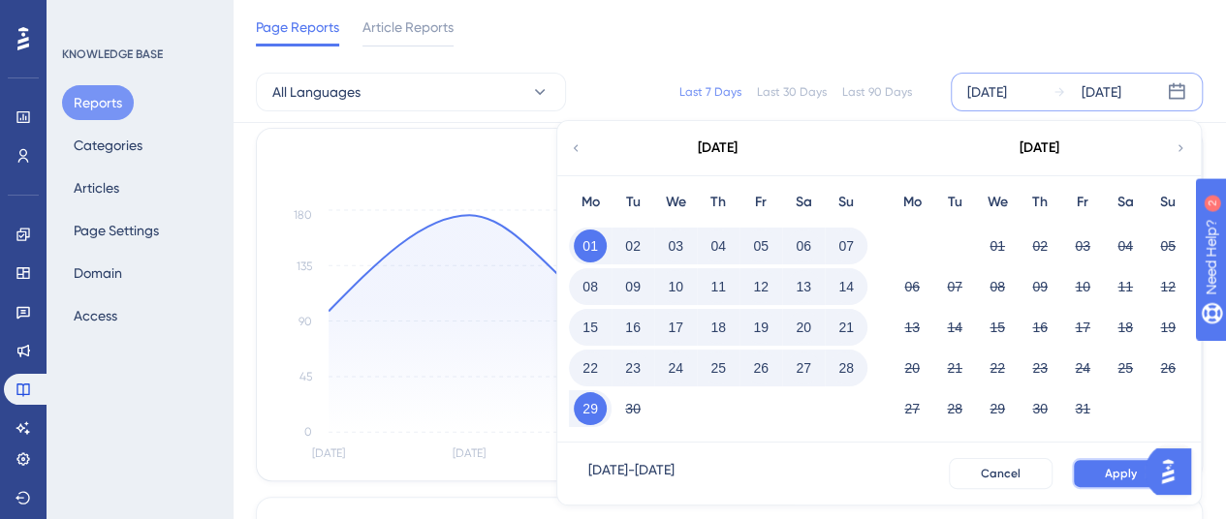
drag, startPoint x: 1119, startPoint y: 463, endPoint x: 1095, endPoint y: 461, distance: 24.3
click at [1118, 463] on button "Apply" at bounding box center [1121, 473] width 98 height 31
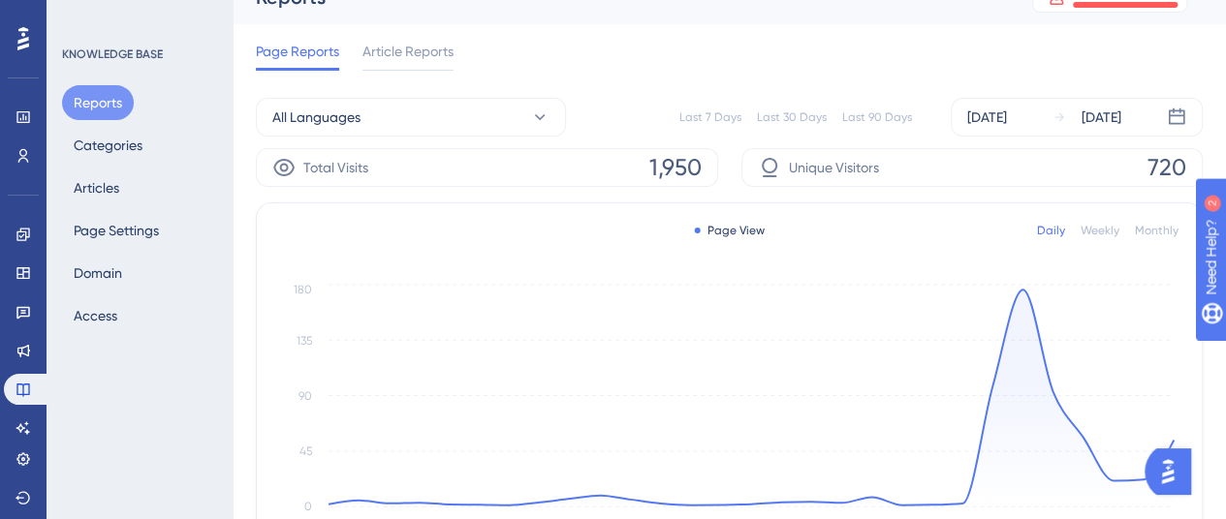
scroll to position [0, 0]
